Goal: Find specific page/section: Find specific page/section

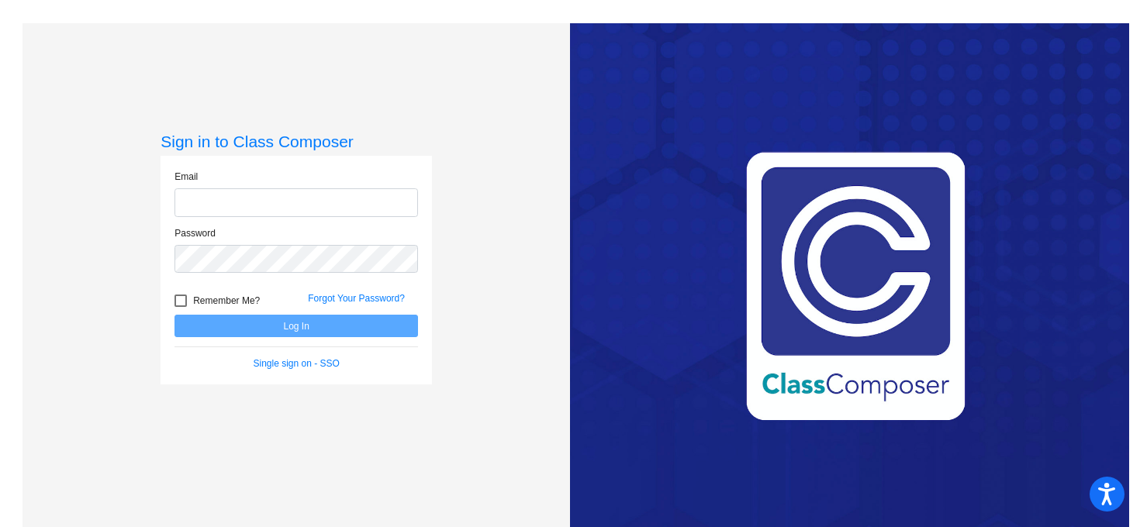
click at [202, 206] on input "email" at bounding box center [295, 202] width 243 height 29
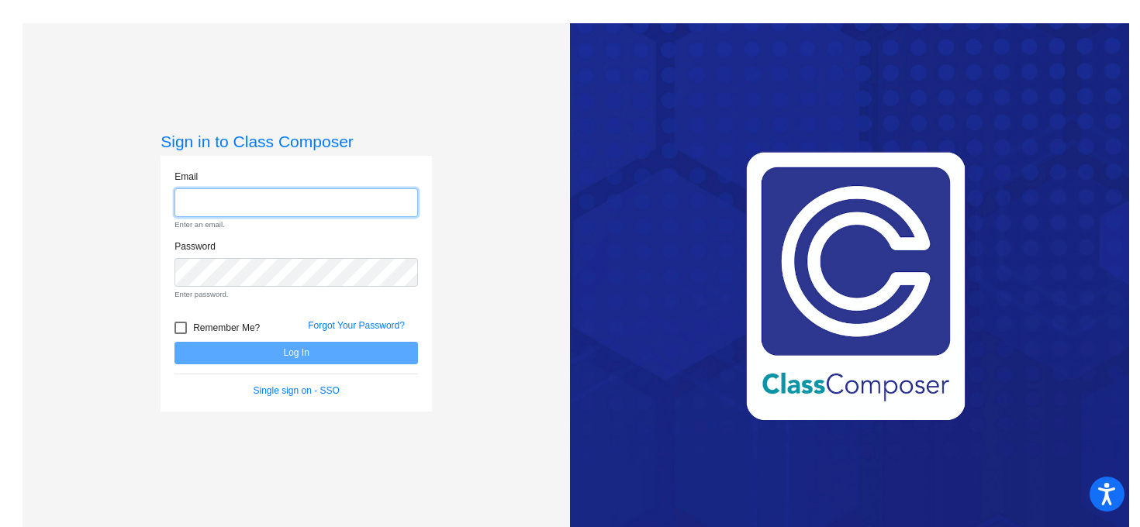
type input "[EMAIL_ADDRESS][DOMAIN_NAME]"
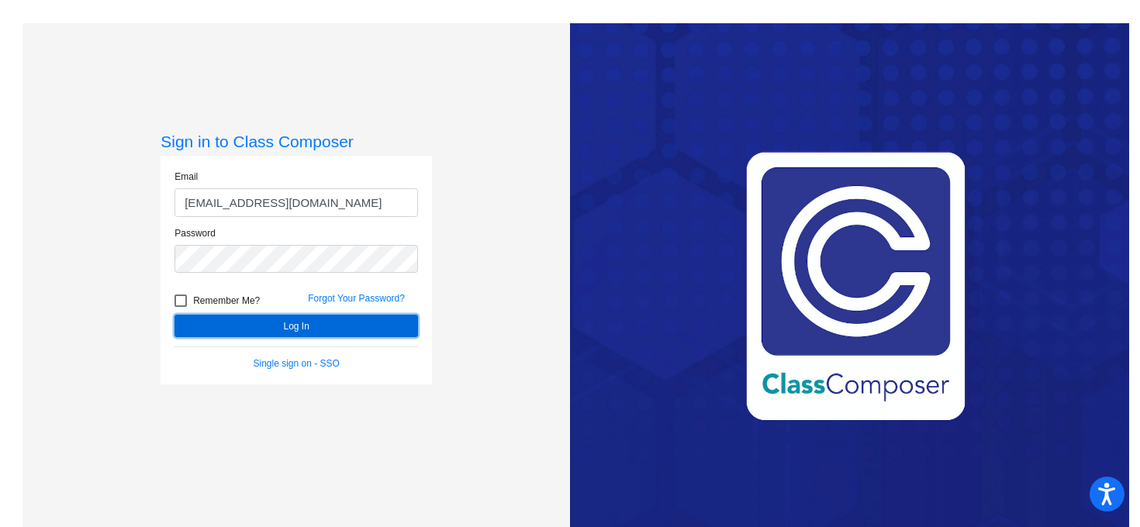
click at [310, 322] on button "Log In" at bounding box center [295, 326] width 243 height 22
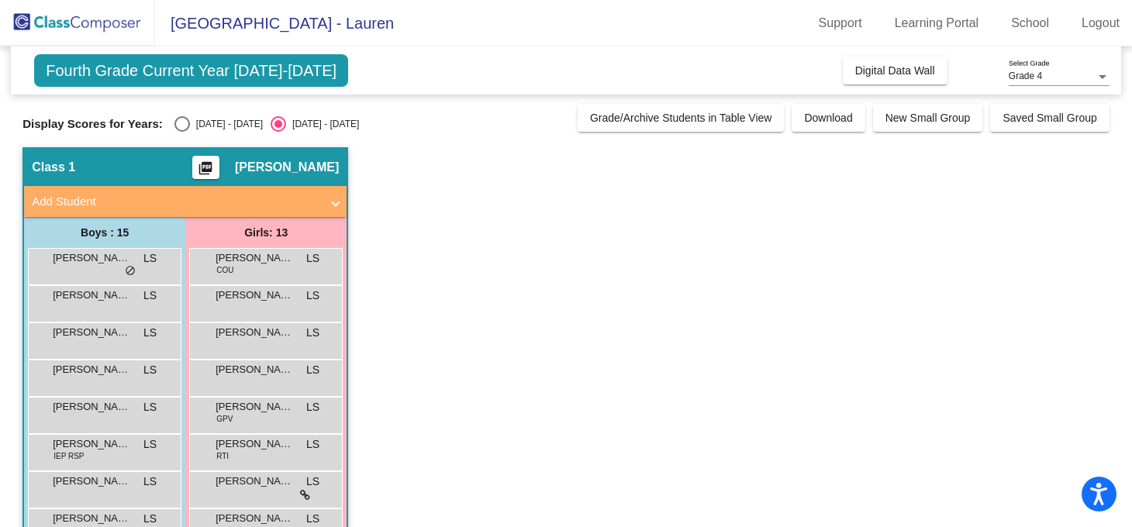
click at [183, 121] on div "Select an option" at bounding box center [182, 124] width 16 height 16
click at [182, 132] on input "[DATE] - [DATE]" at bounding box center [181, 132] width 1 height 1
radio input "true"
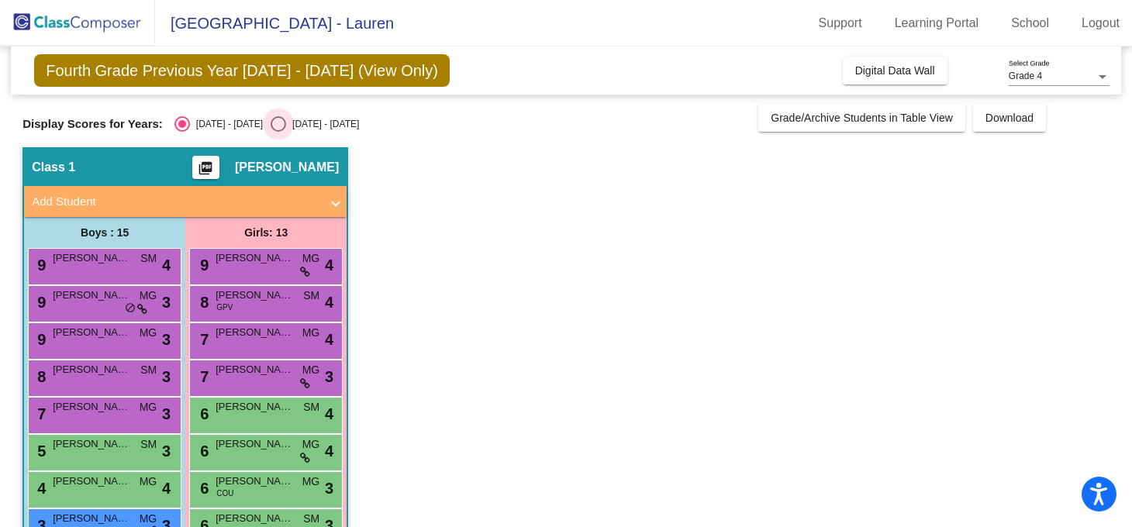
click at [271, 126] on div "Select an option" at bounding box center [279, 124] width 16 height 16
click at [278, 132] on input "[DATE] - [DATE]" at bounding box center [278, 132] width 1 height 1
radio input "true"
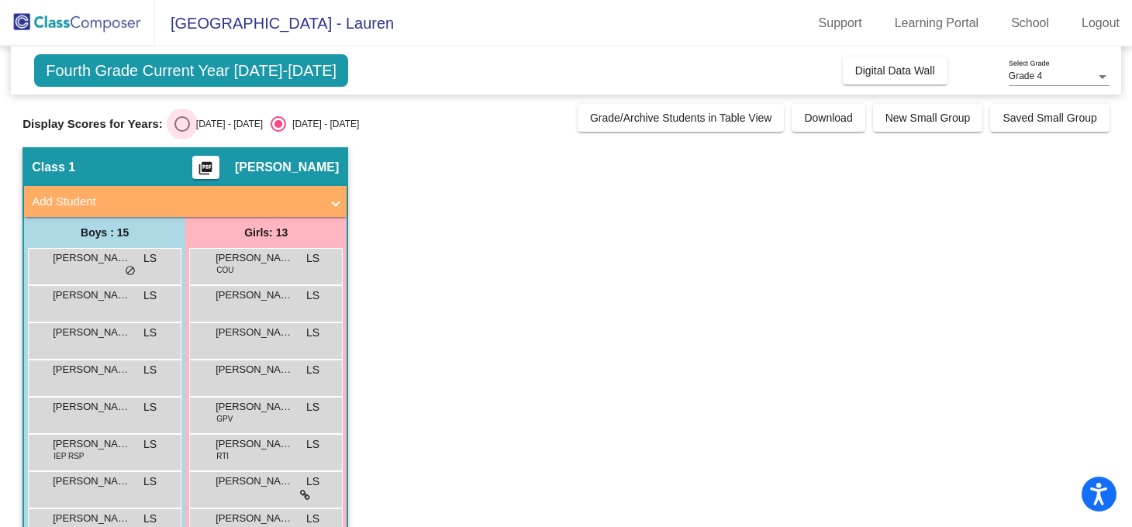
click at [190, 121] on div "[DATE] - [DATE]" at bounding box center [226, 124] width 73 height 14
click at [182, 132] on input "[DATE] - [DATE]" at bounding box center [181, 132] width 1 height 1
radio input "true"
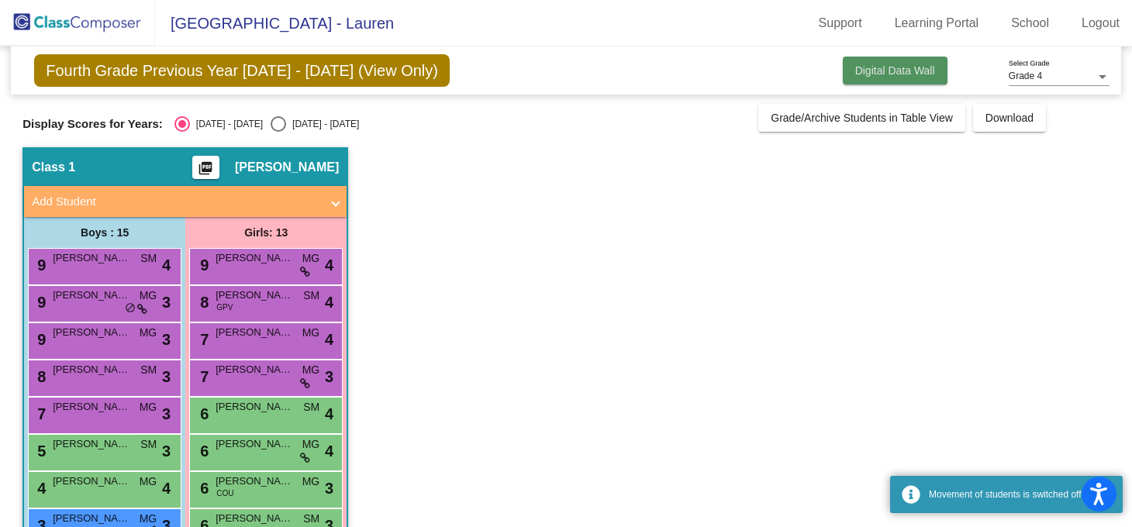
click at [881, 71] on span "Digital Data Wall" at bounding box center [895, 70] width 80 height 12
